Goal: Task Accomplishment & Management: Manage account settings

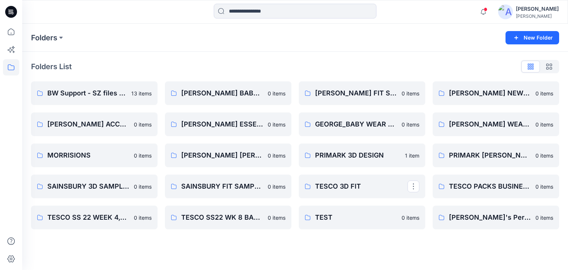
click at [354, 189] on p "TESCO 3D FIT" at bounding box center [361, 186] width 92 height 10
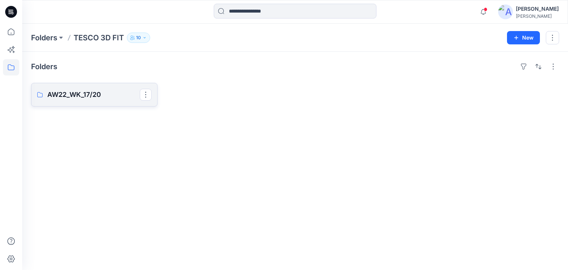
click at [81, 99] on link "AW22_WK_17/20" at bounding box center [94, 95] width 126 height 24
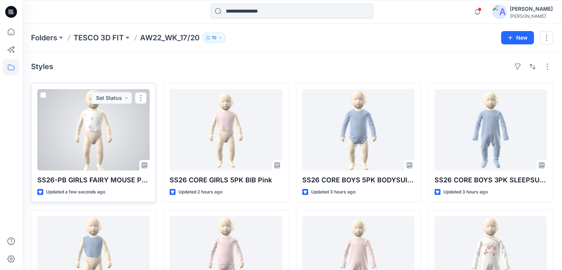
click at [96, 142] on div at bounding box center [93, 129] width 112 height 81
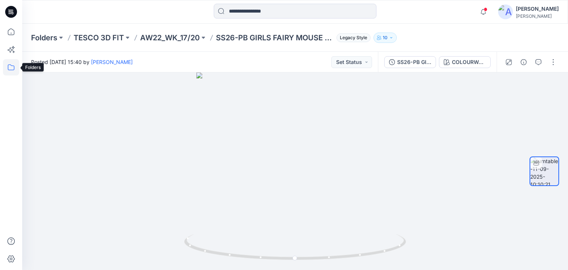
click at [12, 67] on icon at bounding box center [11, 67] width 16 height 16
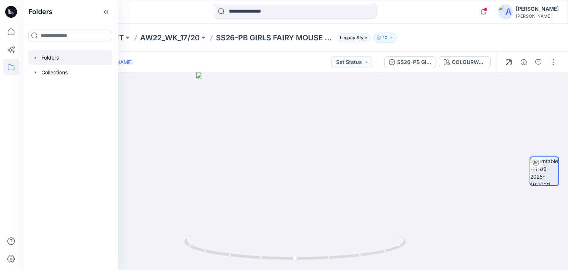
click at [54, 60] on div at bounding box center [70, 57] width 84 height 15
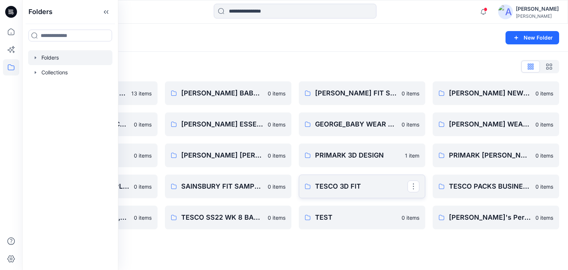
click at [342, 188] on p "TESCO 3D FIT" at bounding box center [361, 186] width 92 height 10
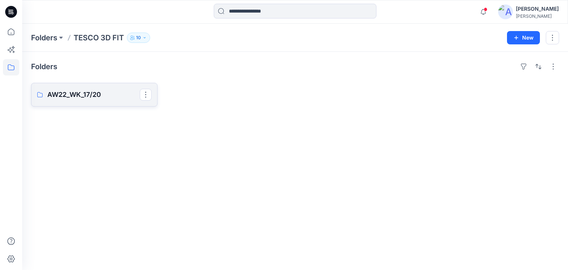
click at [93, 97] on p "AW22_WK_17/20" at bounding box center [93, 94] width 92 height 10
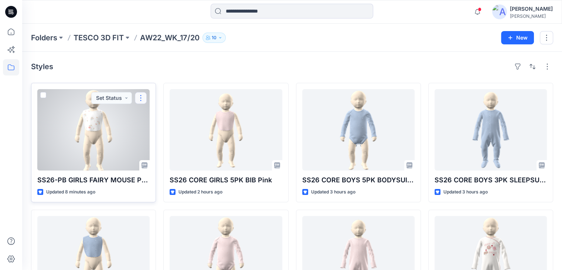
click at [146, 98] on button "button" at bounding box center [141, 98] width 12 height 12
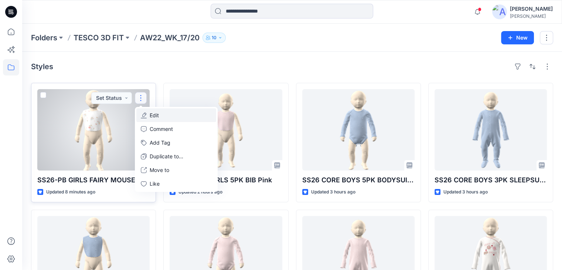
click at [160, 117] on button "Edit" at bounding box center [176, 115] width 80 height 14
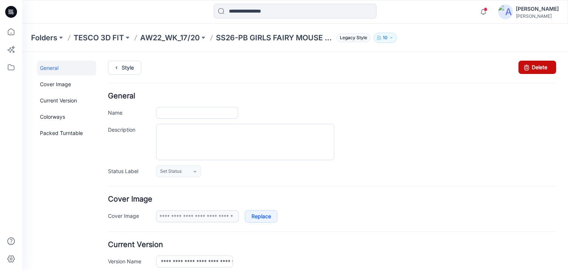
type input "**********"
drag, startPoint x: 540, startPoint y: 72, endPoint x: 344, endPoint y: 102, distance: 198.6
click at [540, 72] on link "Delete" at bounding box center [537, 67] width 38 height 13
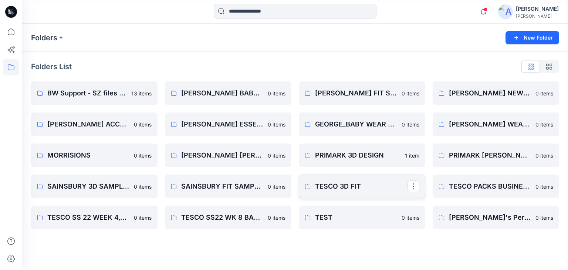
click at [332, 185] on p "TESCO 3D FIT" at bounding box center [361, 186] width 92 height 10
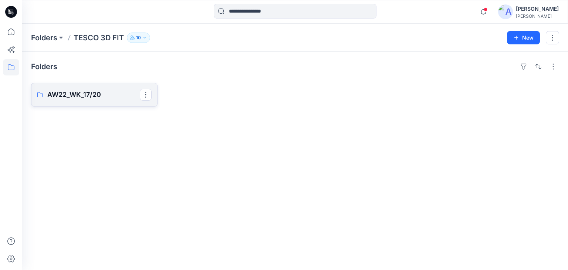
click at [113, 104] on link "AW22_WK_17/20" at bounding box center [94, 95] width 126 height 24
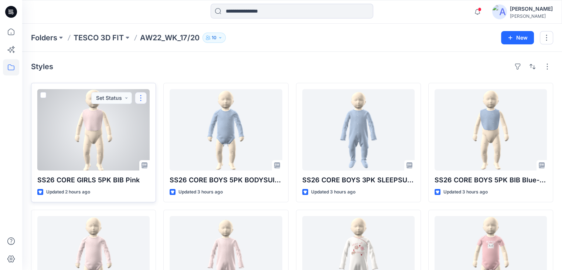
click at [138, 100] on button "button" at bounding box center [141, 98] width 12 height 12
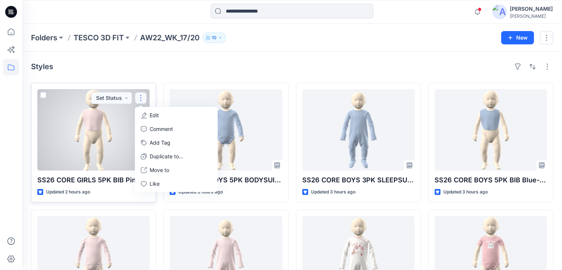
click at [161, 117] on button "Edit" at bounding box center [176, 115] width 80 height 14
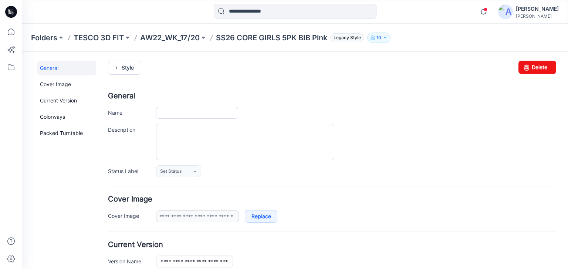
type input "**********"
click at [534, 68] on link "Delete" at bounding box center [537, 67] width 38 height 13
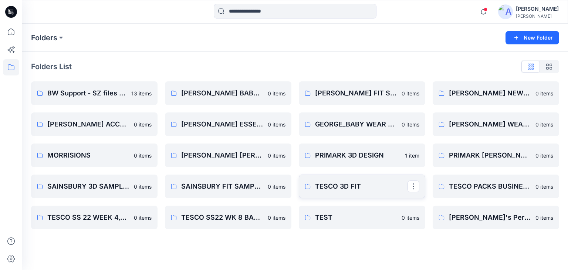
click at [366, 184] on p "TESCO 3D FIT" at bounding box center [361, 186] width 92 height 10
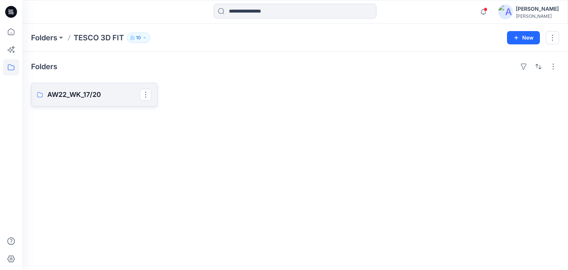
click at [110, 97] on p "AW22_WK_17/20" at bounding box center [93, 94] width 92 height 10
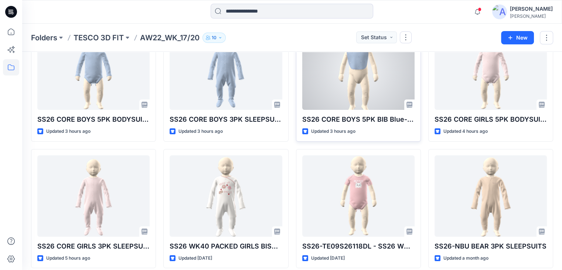
scroll to position [74, 0]
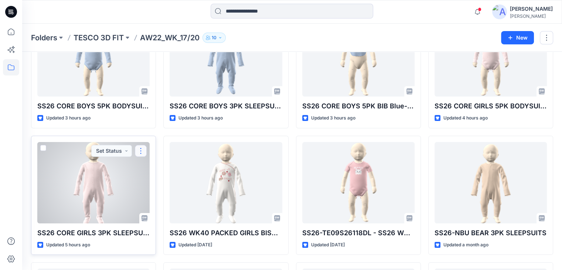
click at [141, 154] on button "button" at bounding box center [141, 151] width 12 height 12
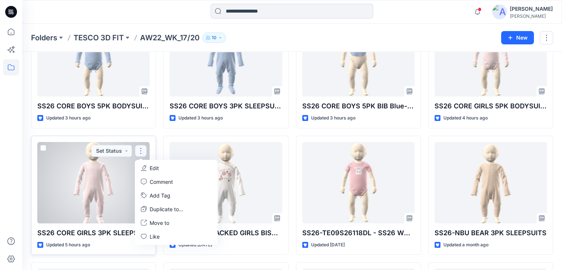
click at [152, 168] on p "Edit" at bounding box center [154, 168] width 9 height 8
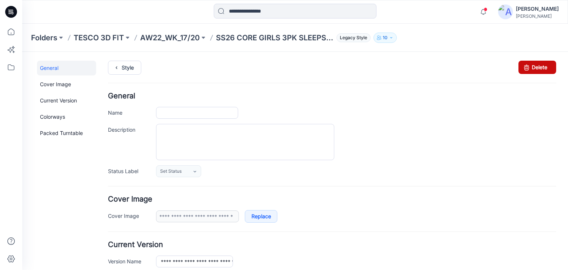
type input "**********"
click at [539, 67] on link "Delete" at bounding box center [537, 67] width 38 height 13
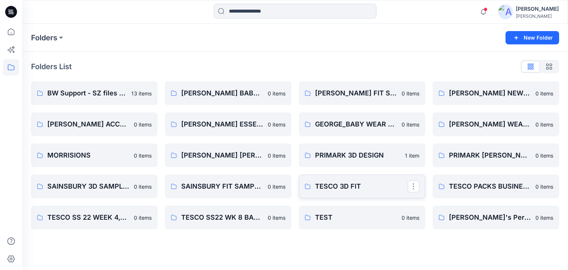
click at [360, 190] on p "TESCO 3D FIT" at bounding box center [361, 186] width 92 height 10
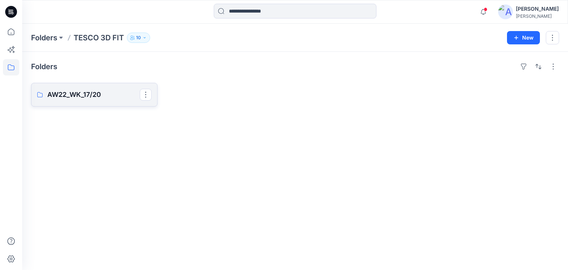
click at [100, 101] on link "AW22_WK_17/20" at bounding box center [94, 95] width 126 height 24
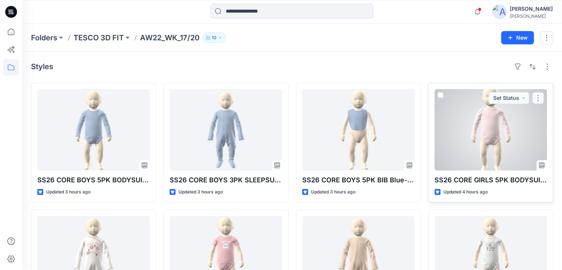
click at [537, 99] on button "button" at bounding box center [539, 98] width 12 height 12
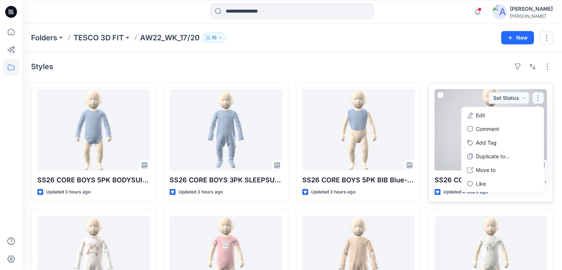
click at [492, 116] on button "Edit" at bounding box center [503, 115] width 80 height 14
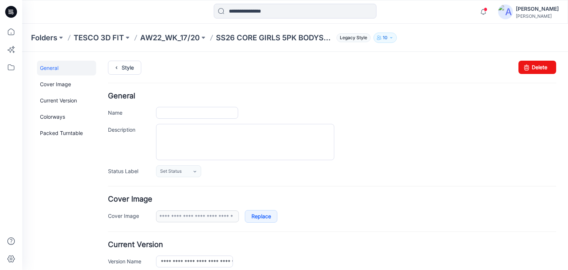
type input "**********"
click at [528, 69] on link "Delete" at bounding box center [537, 67] width 38 height 13
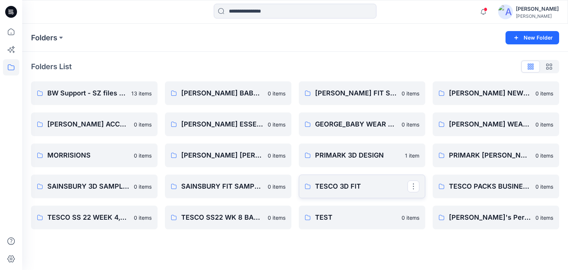
click at [364, 184] on p "TESCO 3D FIT" at bounding box center [361, 186] width 92 height 10
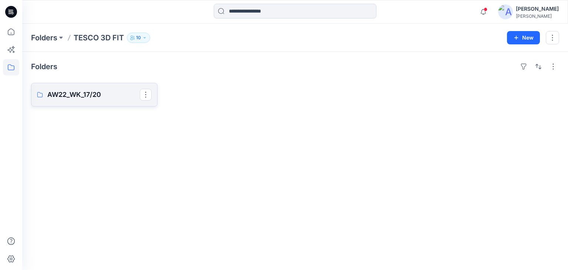
click at [117, 101] on link "AW22_WK_17/20" at bounding box center [94, 95] width 126 height 24
